Goal: Task Accomplishment & Management: Manage account settings

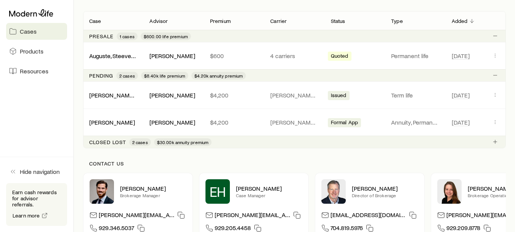
scroll to position [136, 0]
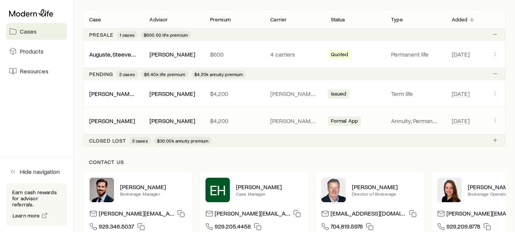
click at [345, 119] on span "Formal App" at bounding box center [344, 121] width 27 height 8
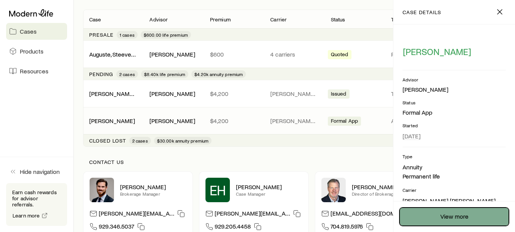
click at [446, 217] on link "View more" at bounding box center [454, 216] width 109 height 18
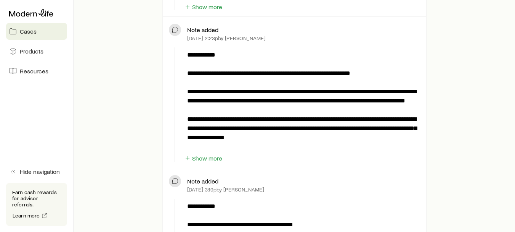
scroll to position [508, 0]
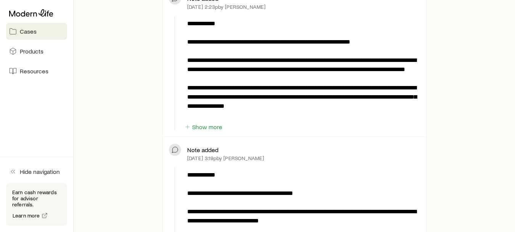
click at [209, 148] on p "Note added" at bounding box center [202, 150] width 31 height 8
click at [213, 124] on button "Show more" at bounding box center [203, 126] width 39 height 7
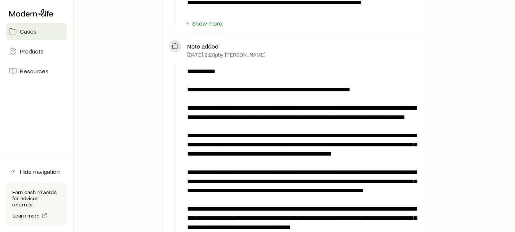
scroll to position [466, 0]
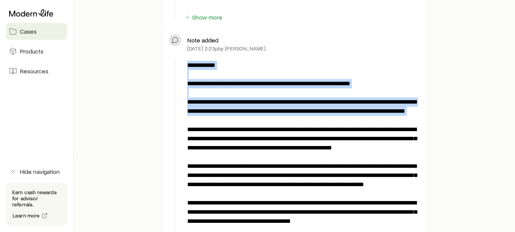
drag, startPoint x: 187, startPoint y: 84, endPoint x: 295, endPoint y: 126, distance: 116.2
click at [295, 126] on p at bounding box center [302, 207] width 230 height 293
copy p "**********"
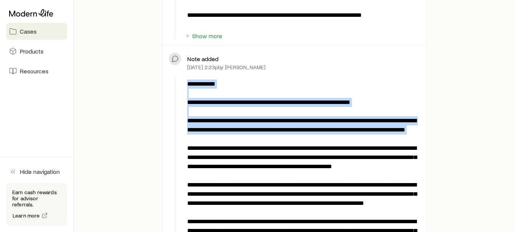
scroll to position [375, 0]
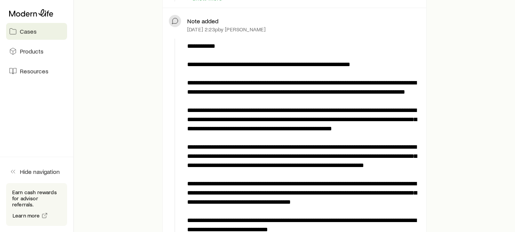
scroll to position [489, 0]
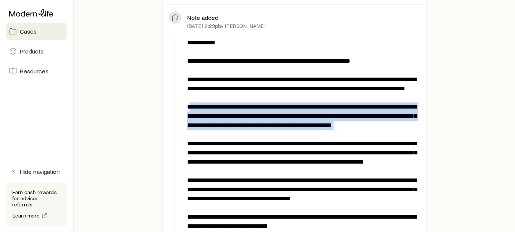
drag, startPoint x: 190, startPoint y: 116, endPoint x: 267, endPoint y: 150, distance: 84.4
click at [267, 150] on p at bounding box center [302, 184] width 230 height 293
copy p "**********"
click at [320, 143] on p at bounding box center [302, 184] width 230 height 293
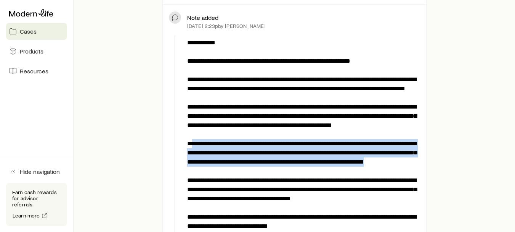
drag, startPoint x: 191, startPoint y: 162, endPoint x: 335, endPoint y: 186, distance: 145.8
click at [335, 186] on p at bounding box center [302, 184] width 230 height 293
copy p "**********"
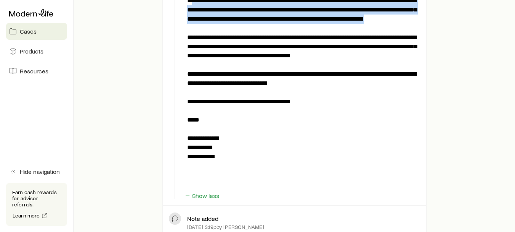
scroll to position [634, 0]
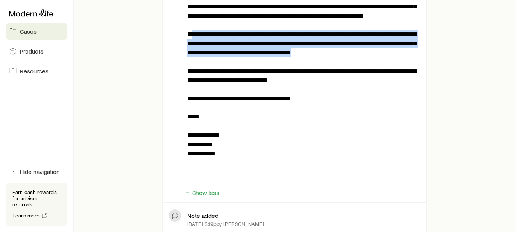
drag, startPoint x: 191, startPoint y: 61, endPoint x: 338, endPoint y: 82, distance: 148.3
click at [338, 82] on p at bounding box center [302, 38] width 230 height 293
copy p "**********"
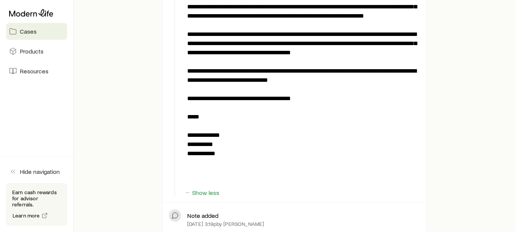
click at [341, 128] on p at bounding box center [302, 38] width 230 height 293
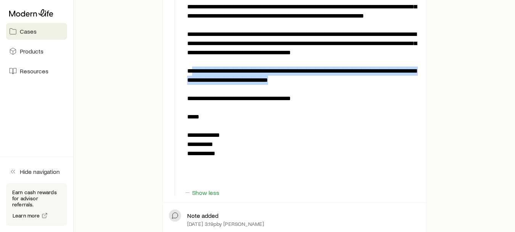
drag, startPoint x: 191, startPoint y: 99, endPoint x: 318, endPoint y: 111, distance: 127.6
click at [318, 111] on p at bounding box center [302, 38] width 230 height 293
copy p "**********"
